Goal: Information Seeking & Learning: Learn about a topic

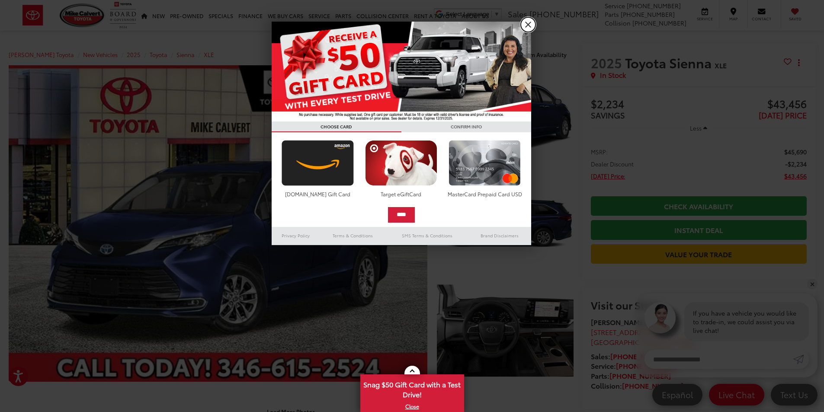
click at [526, 23] on link "X" at bounding box center [528, 24] width 15 height 15
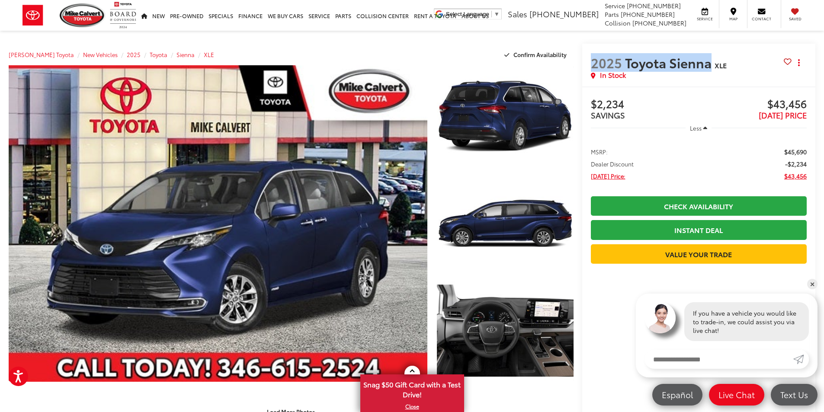
drag, startPoint x: 594, startPoint y: 61, endPoint x: 639, endPoint y: 73, distance: 47.0
click at [708, 66] on span "2025 Toyota Sienna" at bounding box center [653, 62] width 124 height 15
copy span "2025 Toyota Sienna"
click at [176, 54] on span "Sienna" at bounding box center [185, 55] width 18 height 8
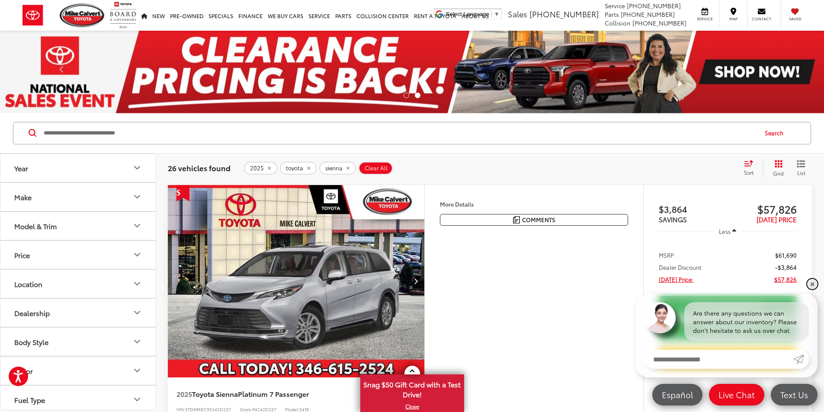
click at [810, 282] on link "✕" at bounding box center [812, 284] width 10 height 10
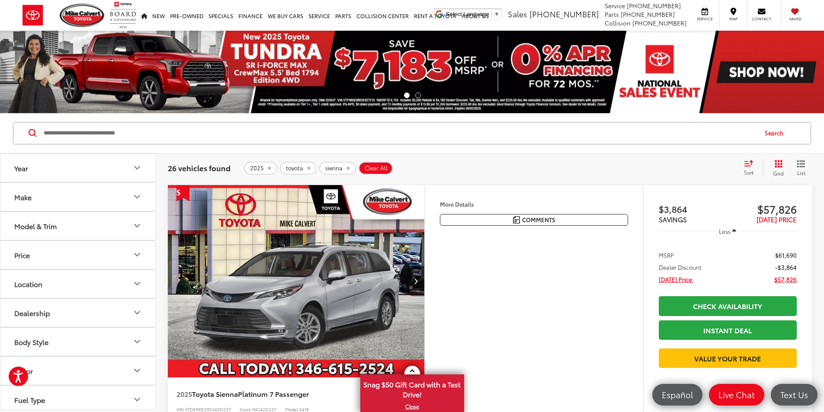
click at [0, 0] on button "More..." at bounding box center [0, 0] width 0 height 0
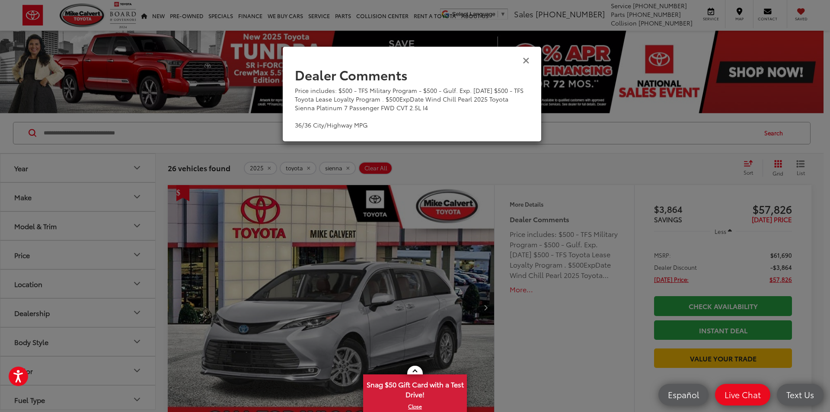
click at [524, 58] on icon "Close" at bounding box center [526, 59] width 7 height 9
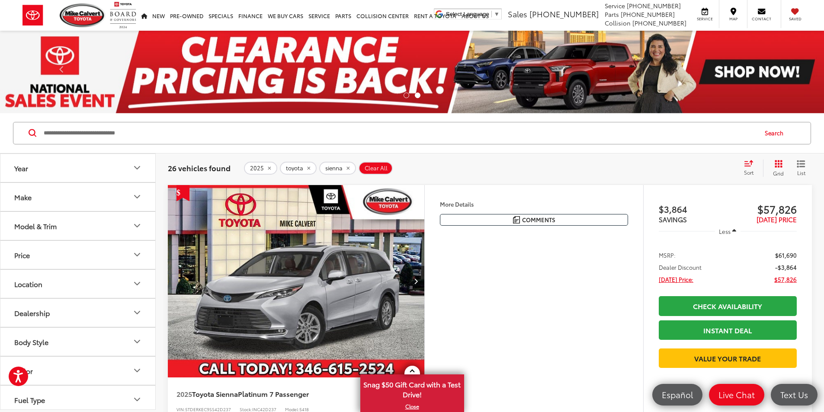
click at [425, 299] on img "2025 Toyota Sienna Platinum 7 Passenger 0" at bounding box center [296, 281] width 258 height 193
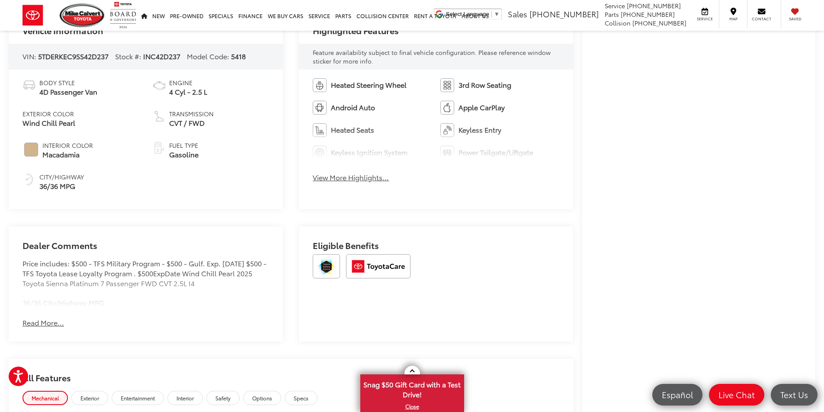
scroll to position [427, 0]
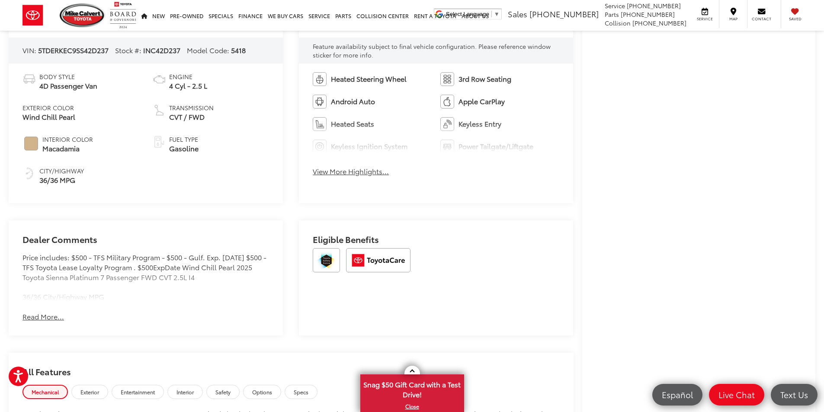
drag, startPoint x: 30, startPoint y: 144, endPoint x: 102, endPoint y: 149, distance: 71.5
click at [30, 144] on span "#D2B48C" at bounding box center [31, 144] width 14 height 14
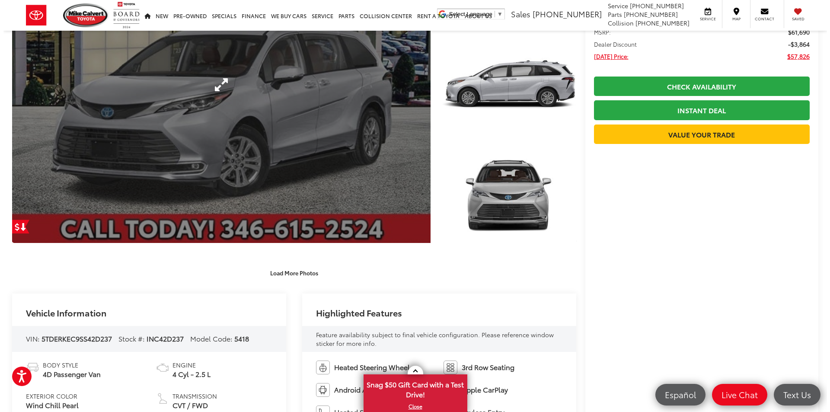
scroll to position [0, 0]
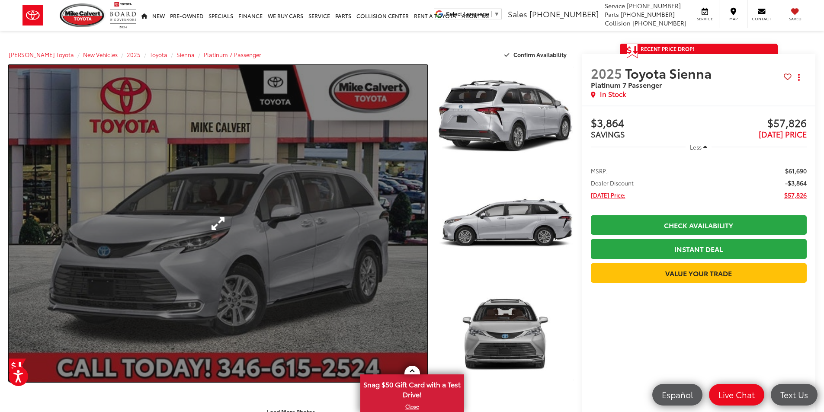
click at [374, 211] on link "Expand Photo 0" at bounding box center [218, 223] width 418 height 316
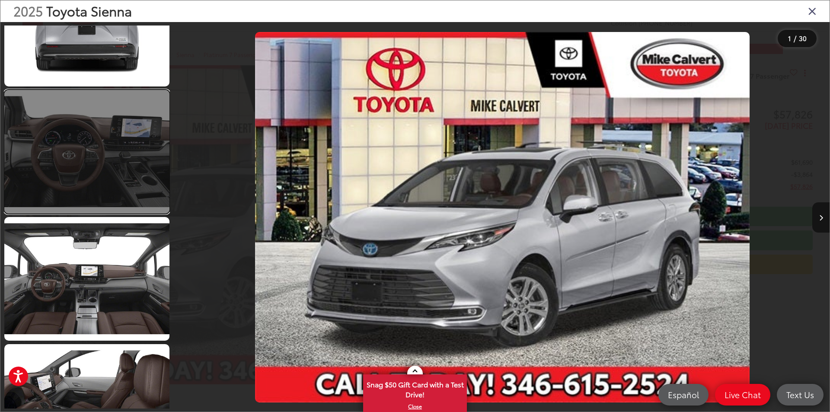
click at [126, 187] on link at bounding box center [86, 152] width 165 height 124
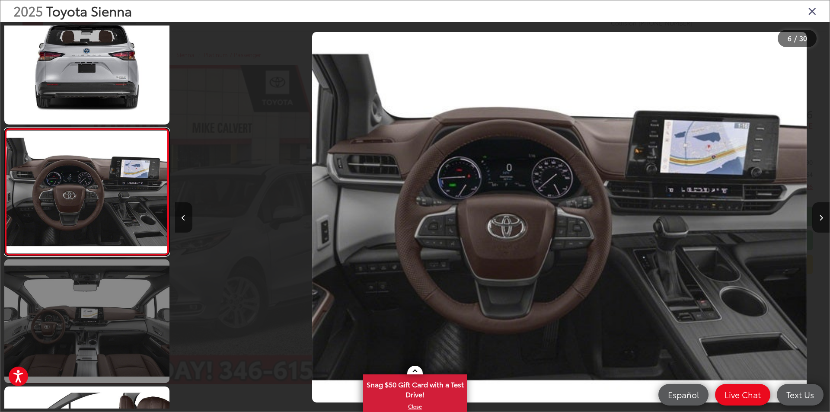
scroll to position [0, 3274]
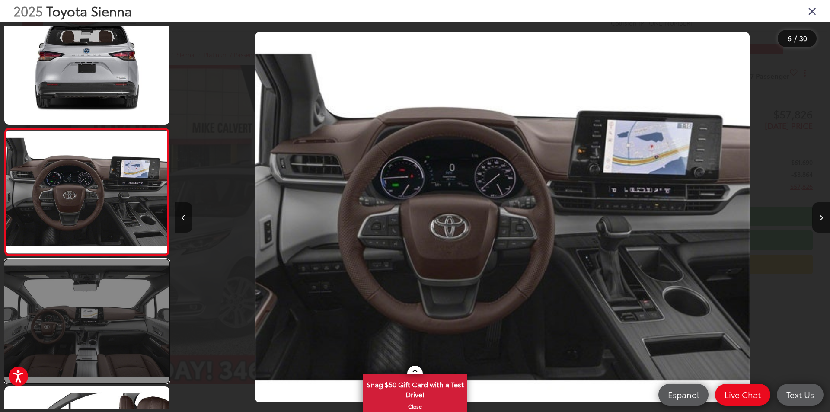
click at [73, 327] on link at bounding box center [86, 321] width 165 height 124
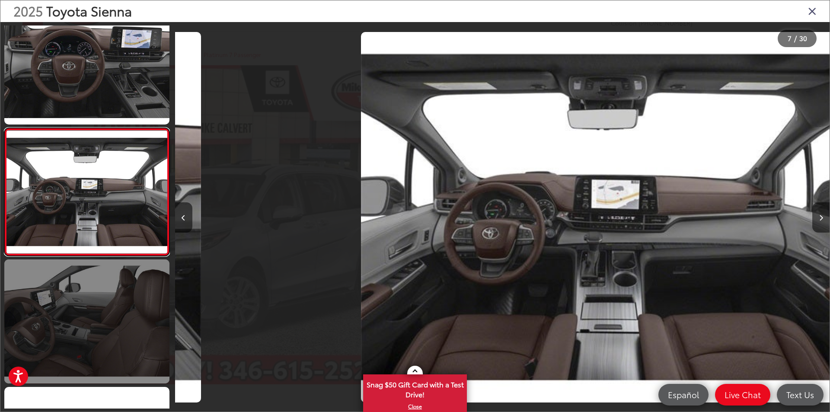
scroll to position [0, 3928]
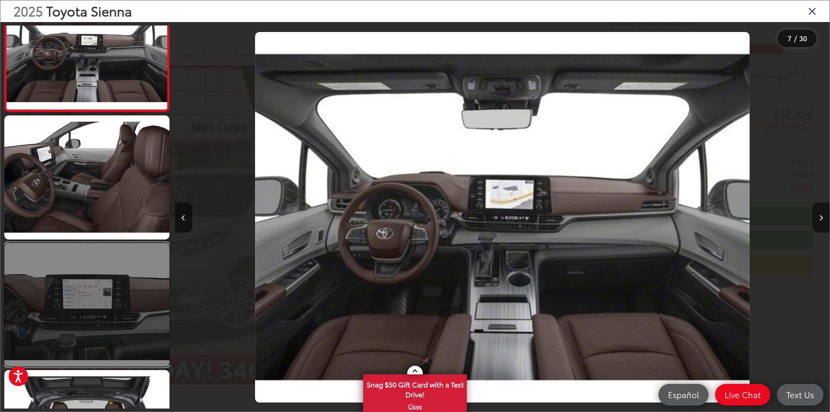
click at [92, 324] on link at bounding box center [86, 305] width 165 height 124
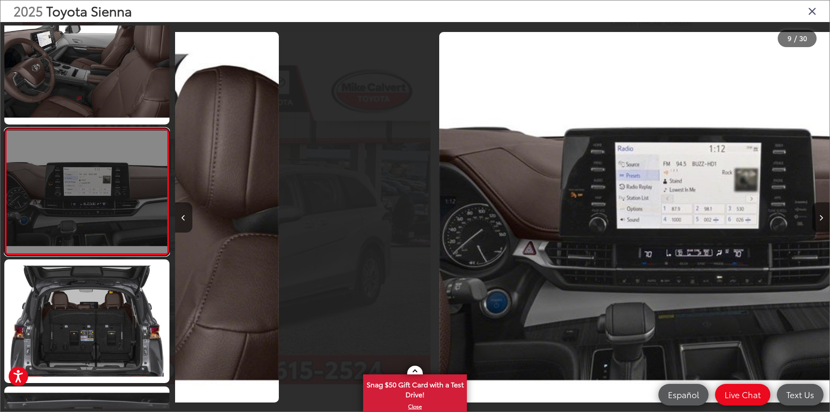
scroll to position [0, 5238]
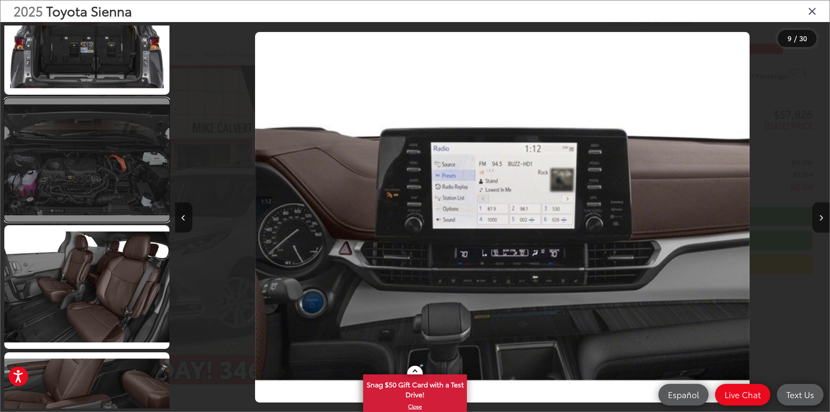
click at [96, 217] on link at bounding box center [86, 160] width 165 height 124
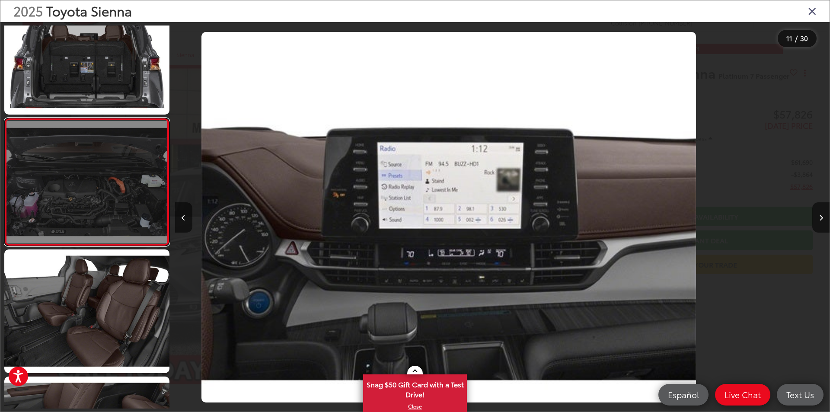
scroll to position [1170, 0]
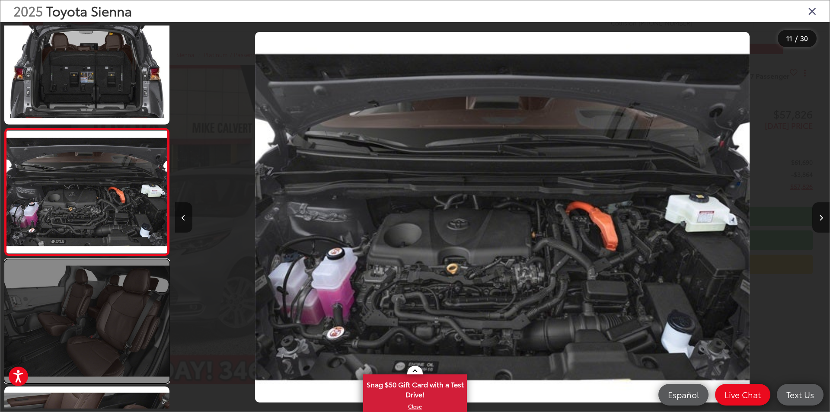
click at [82, 294] on link at bounding box center [86, 321] width 165 height 124
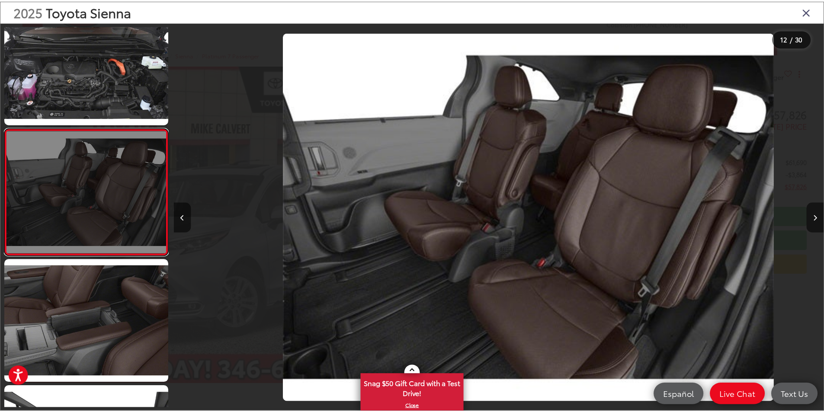
scroll to position [0, 7202]
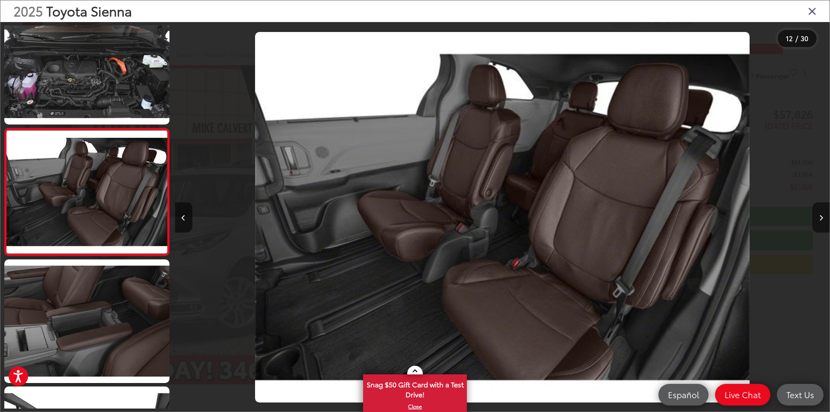
click at [812, 12] on icon "Close gallery" at bounding box center [812, 10] width 9 height 11
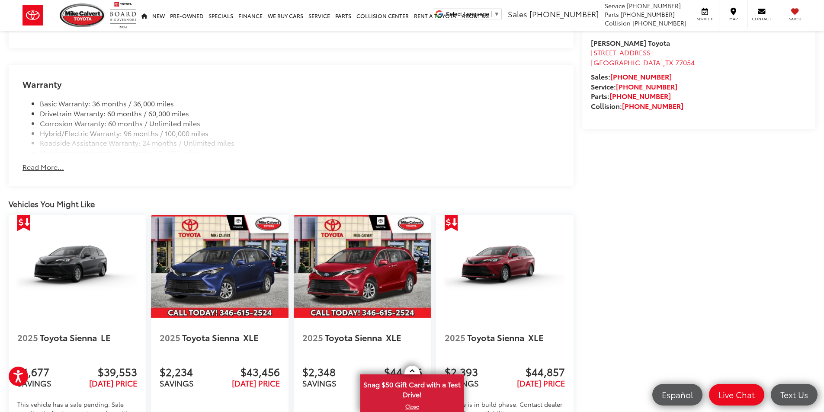
scroll to position [1009, 0]
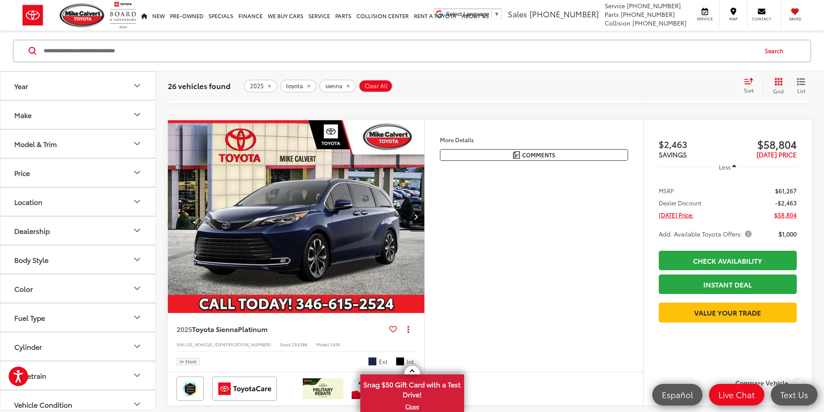
scroll to position [1585, 0]
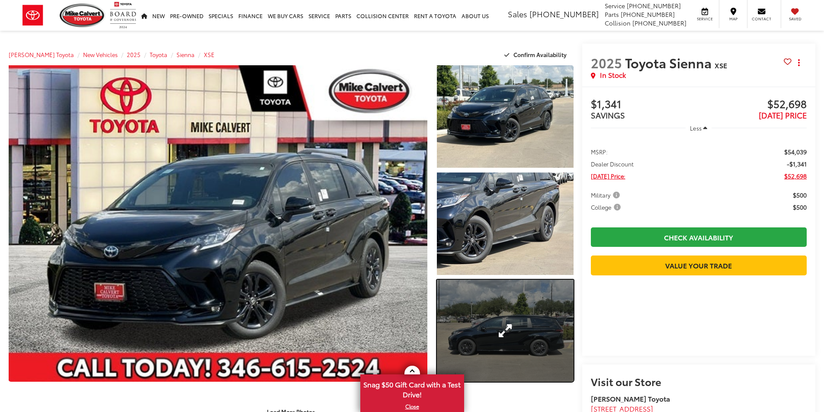
click at [509, 342] on link "Expand Photo 3" at bounding box center [505, 331] width 137 height 102
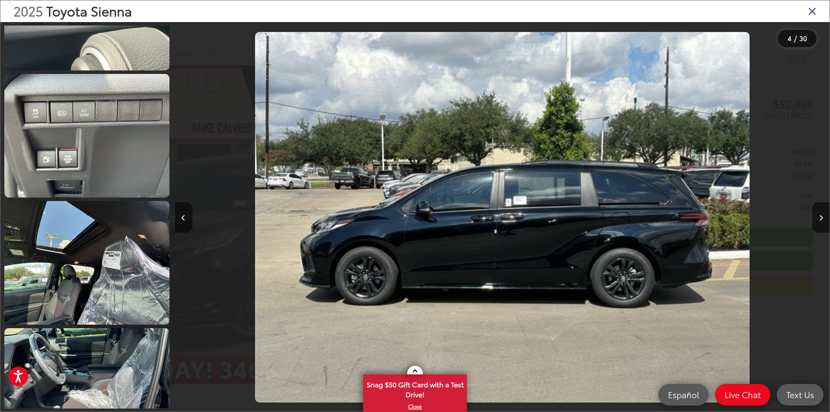
scroll to position [2009, 0]
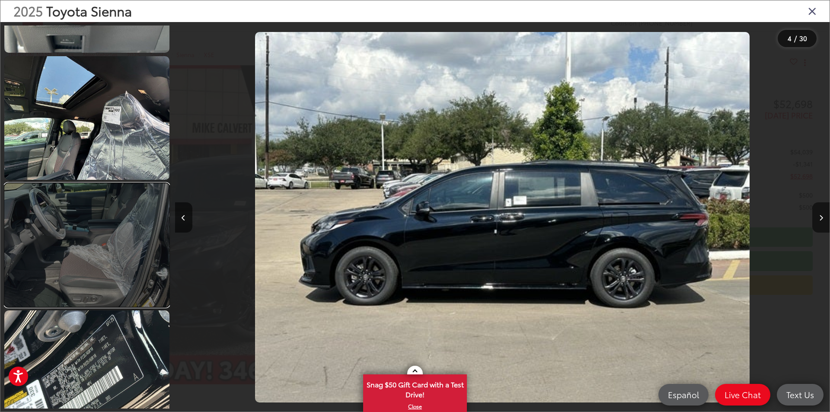
click at [127, 245] on link at bounding box center [86, 245] width 165 height 124
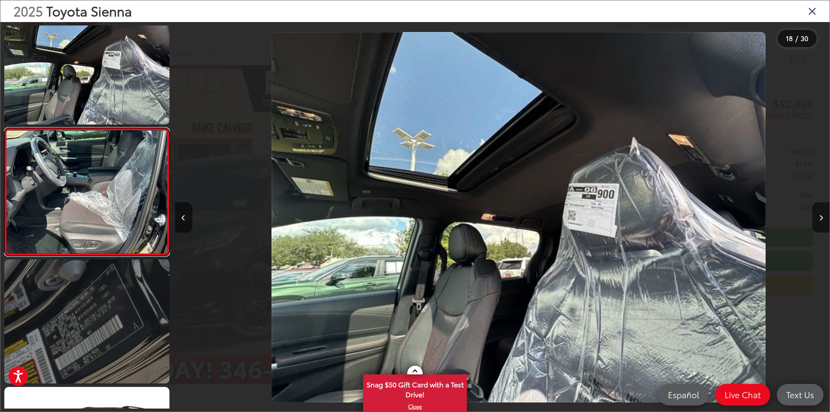
scroll to position [0, 11130]
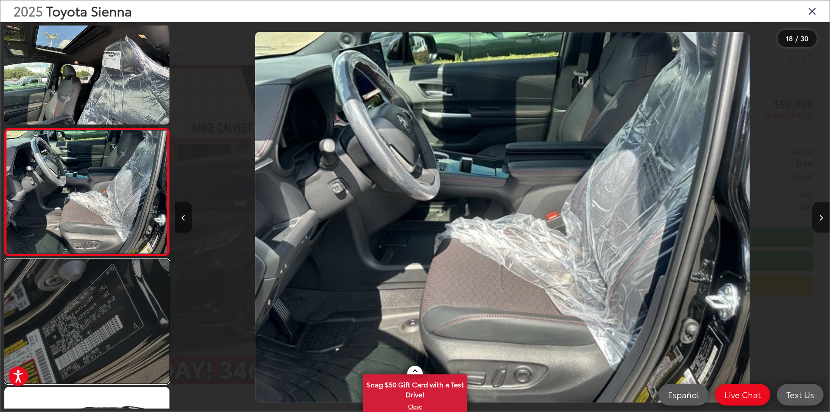
click at [81, 307] on link at bounding box center [86, 321] width 165 height 124
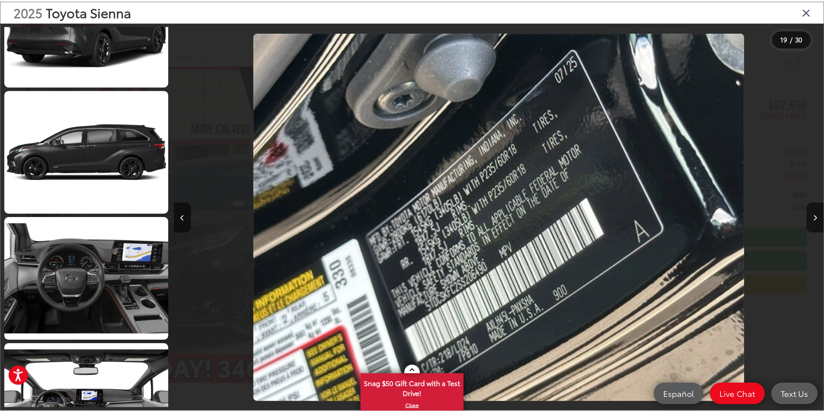
scroll to position [2619, 0]
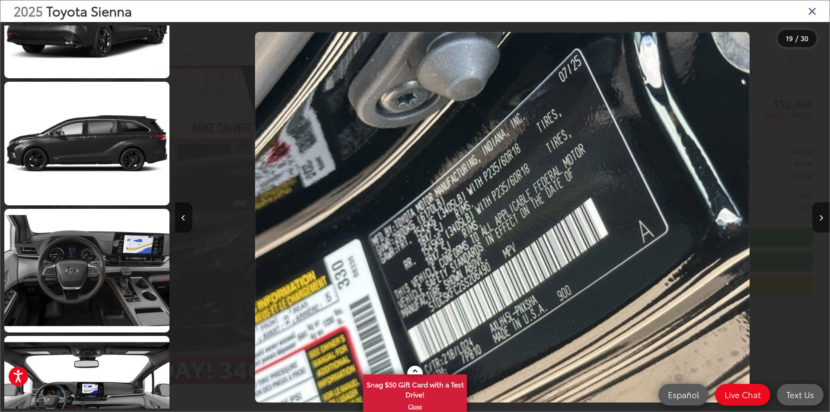
click at [810, 11] on icon "Close gallery" at bounding box center [812, 10] width 9 height 11
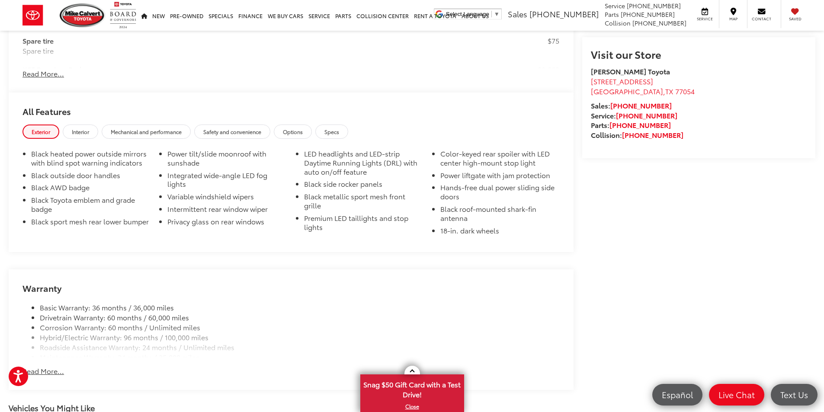
scroll to position [576, 0]
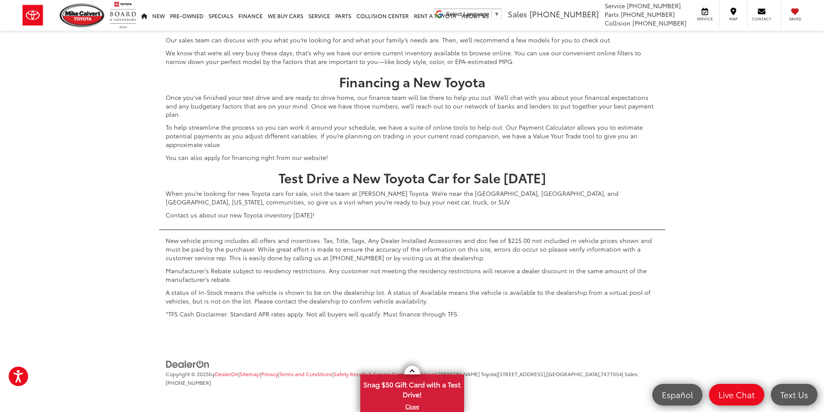
scroll to position [4679, 0]
